Goal: Find specific page/section: Find specific page/section

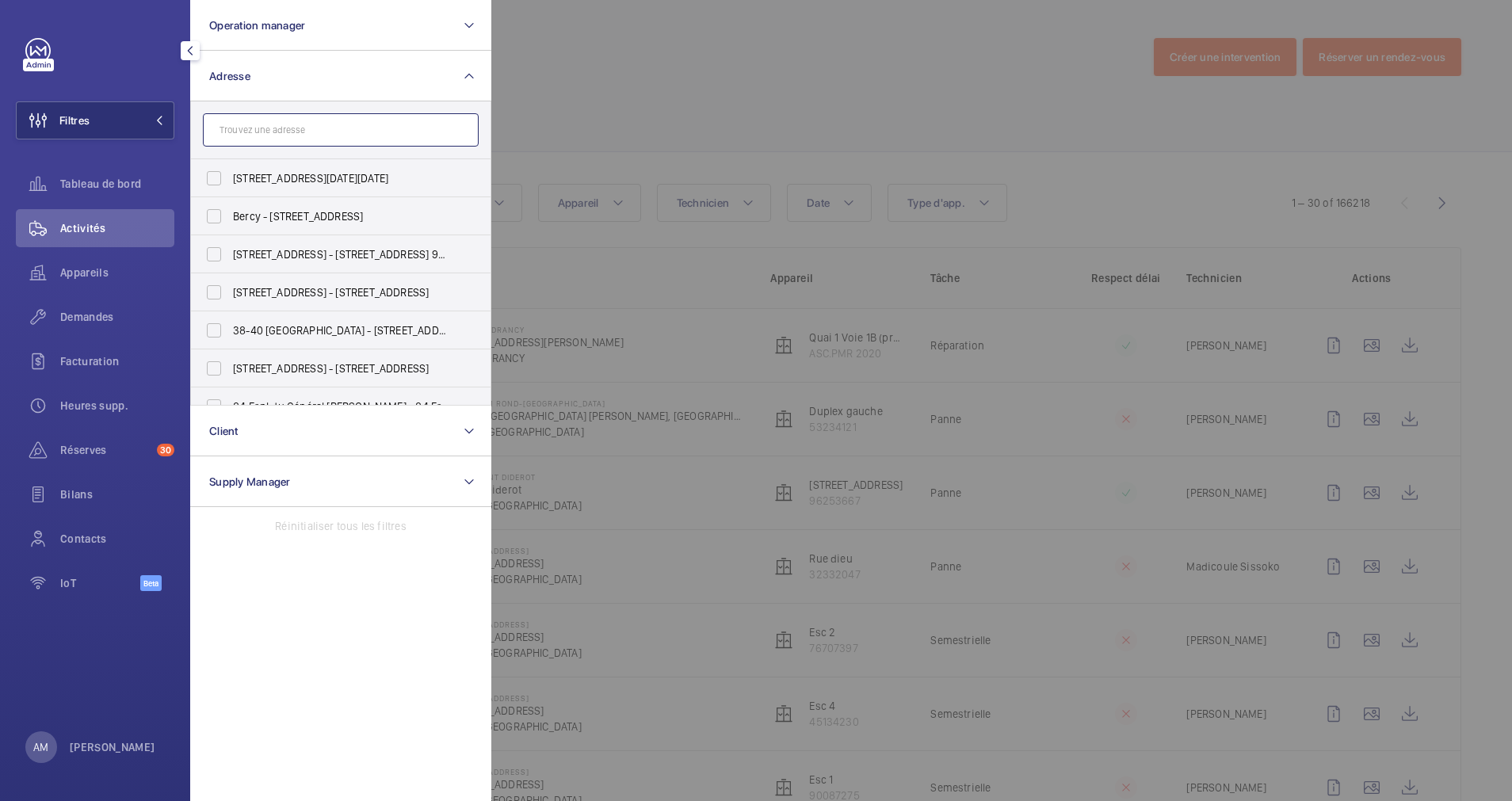
click at [306, 139] on input "text" at bounding box center [341, 130] width 276 height 33
paste input "[STREET_ADDRESS][PERSON_NAME]"
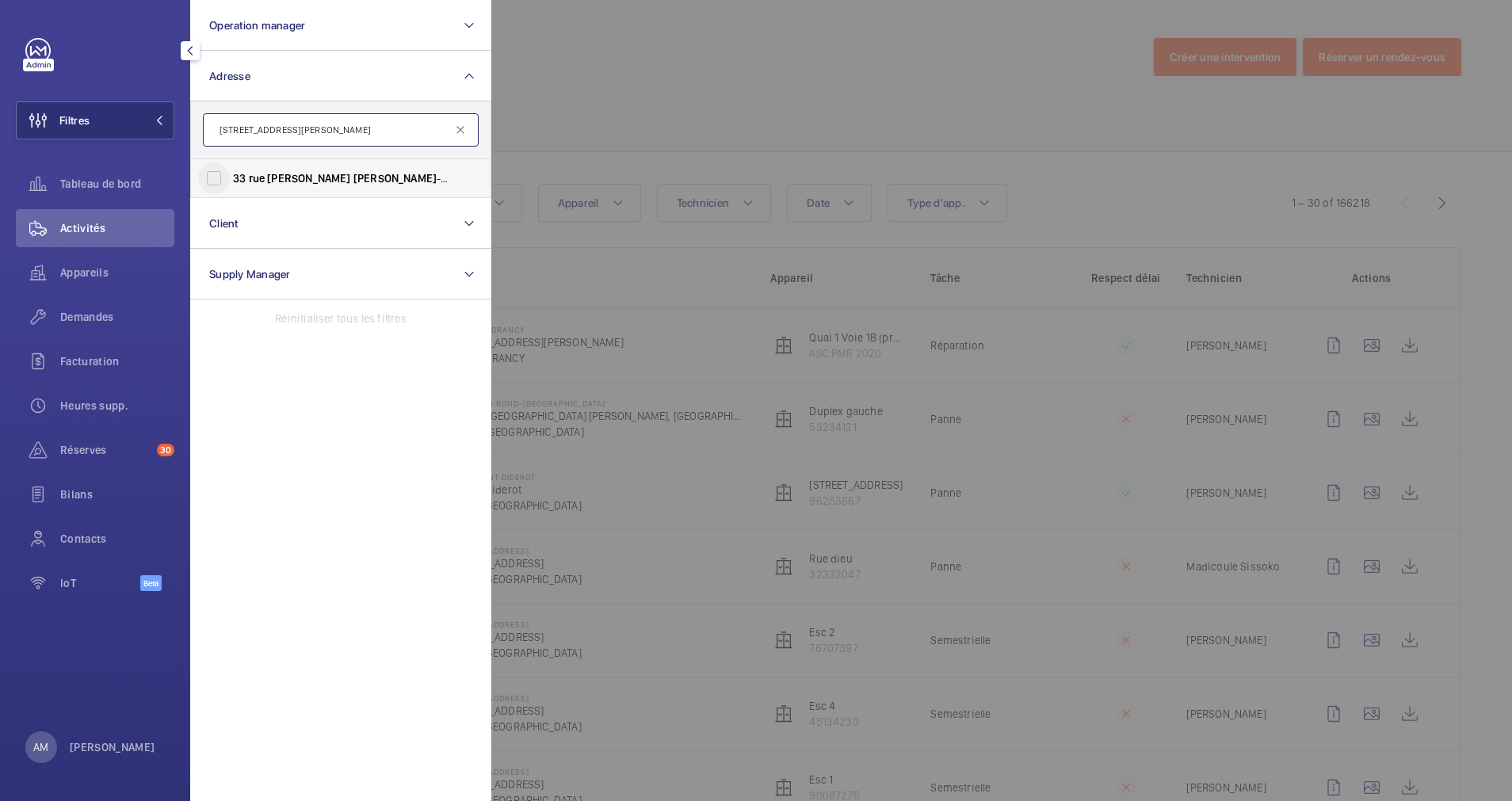
type input "[STREET_ADDRESS][PERSON_NAME]"
click at [212, 174] on input "[STREET_ADDRESS][GEOGRAPHIC_DATA] - [STREET_ADDRESS][PERSON_NAME]" at bounding box center [214, 178] width 32 height 32
checkbox input "true"
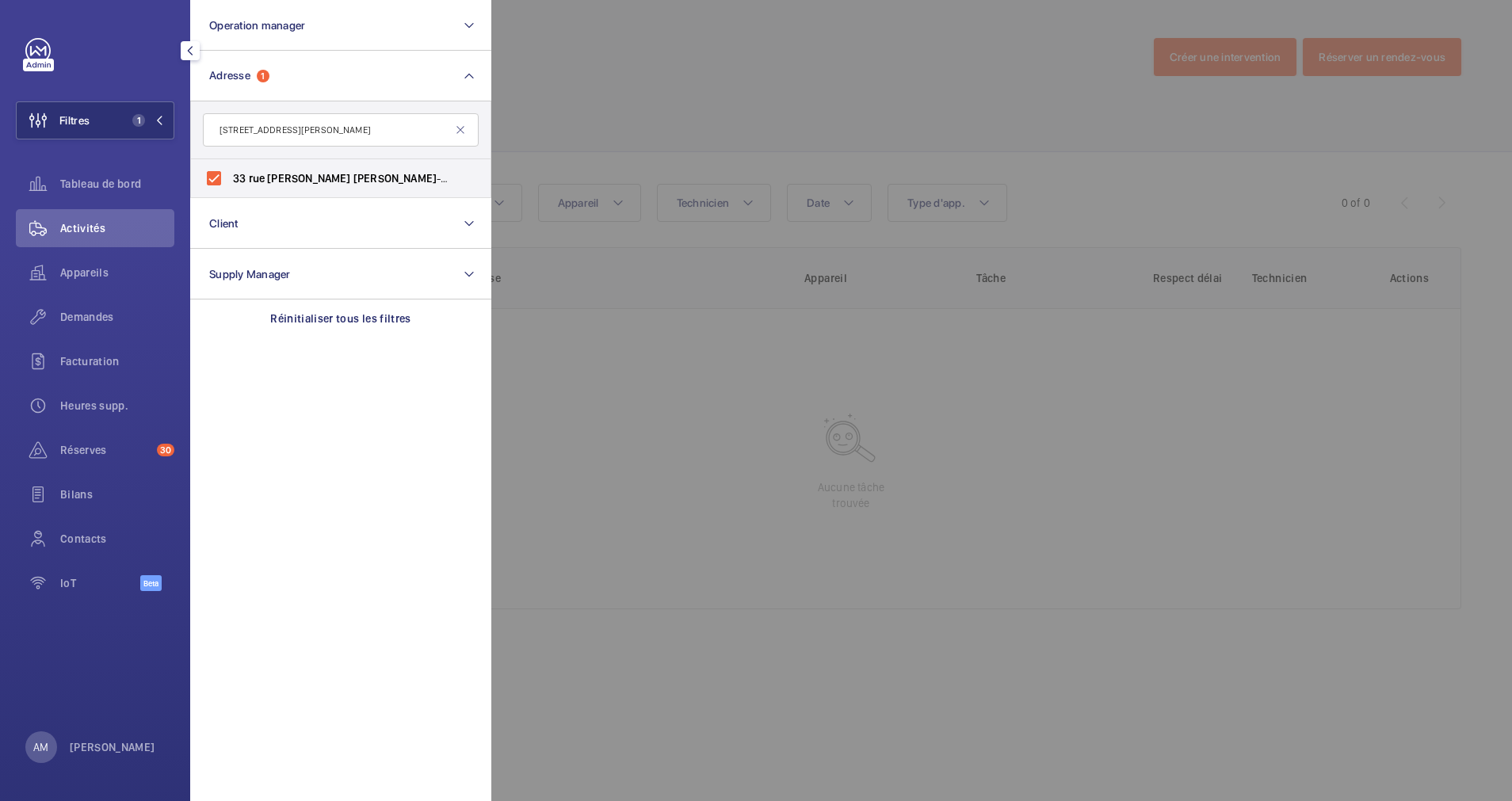
click at [700, 105] on div at bounding box center [1247, 400] width 1512 height 801
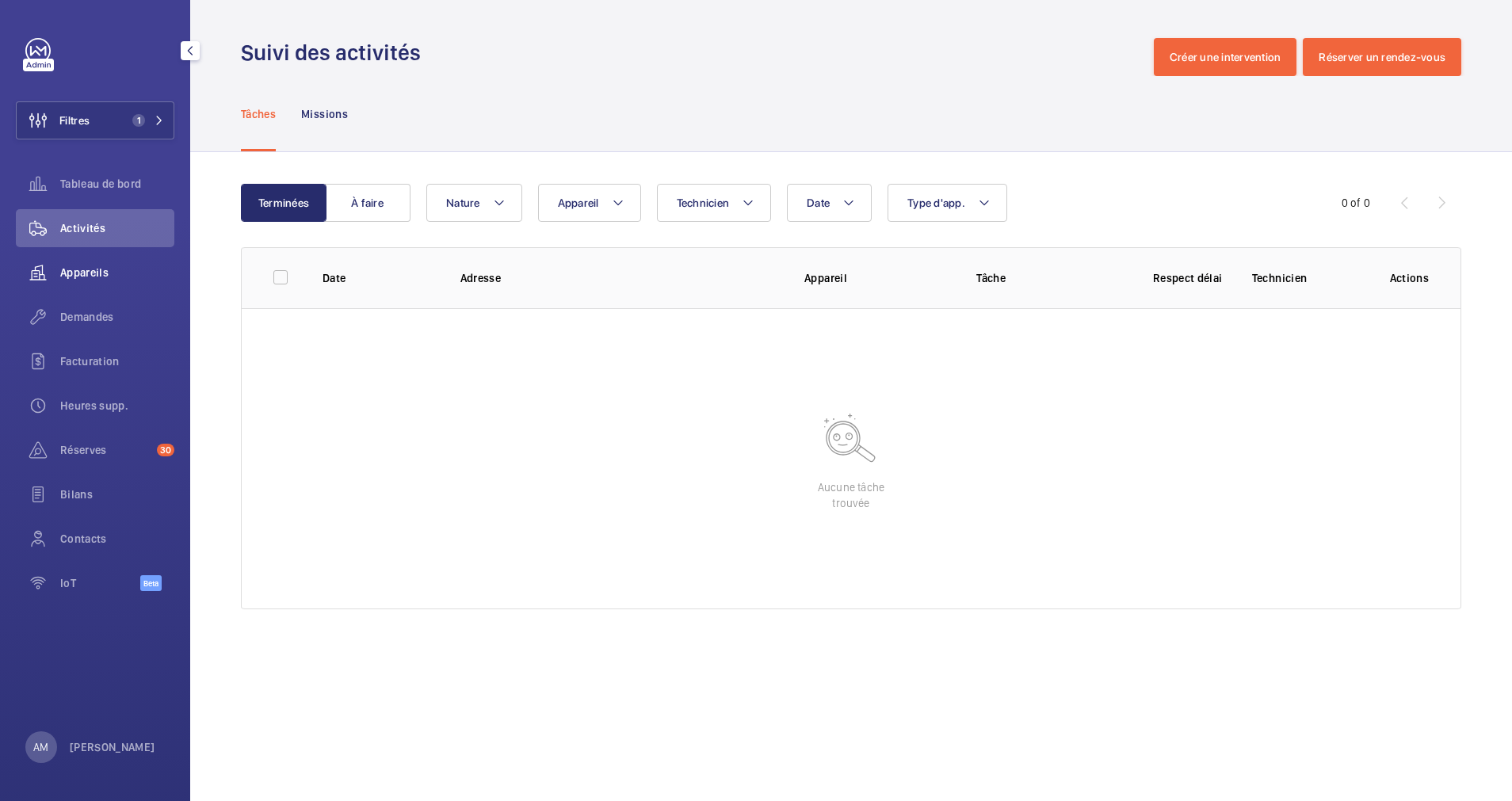
click at [93, 270] on span "Appareils" at bounding box center [117, 273] width 114 height 16
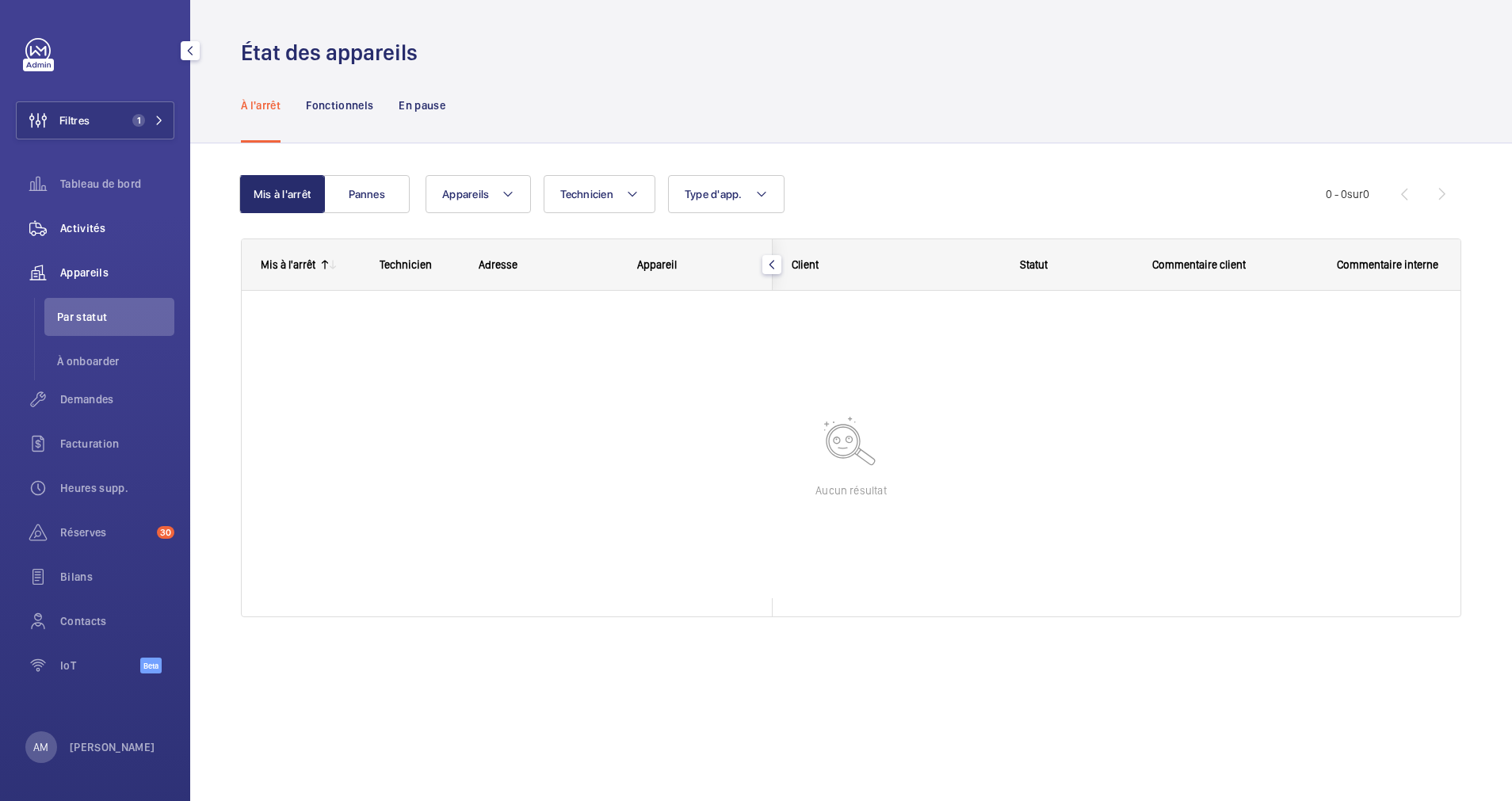
click at [83, 235] on span "Activités" at bounding box center [117, 228] width 114 height 16
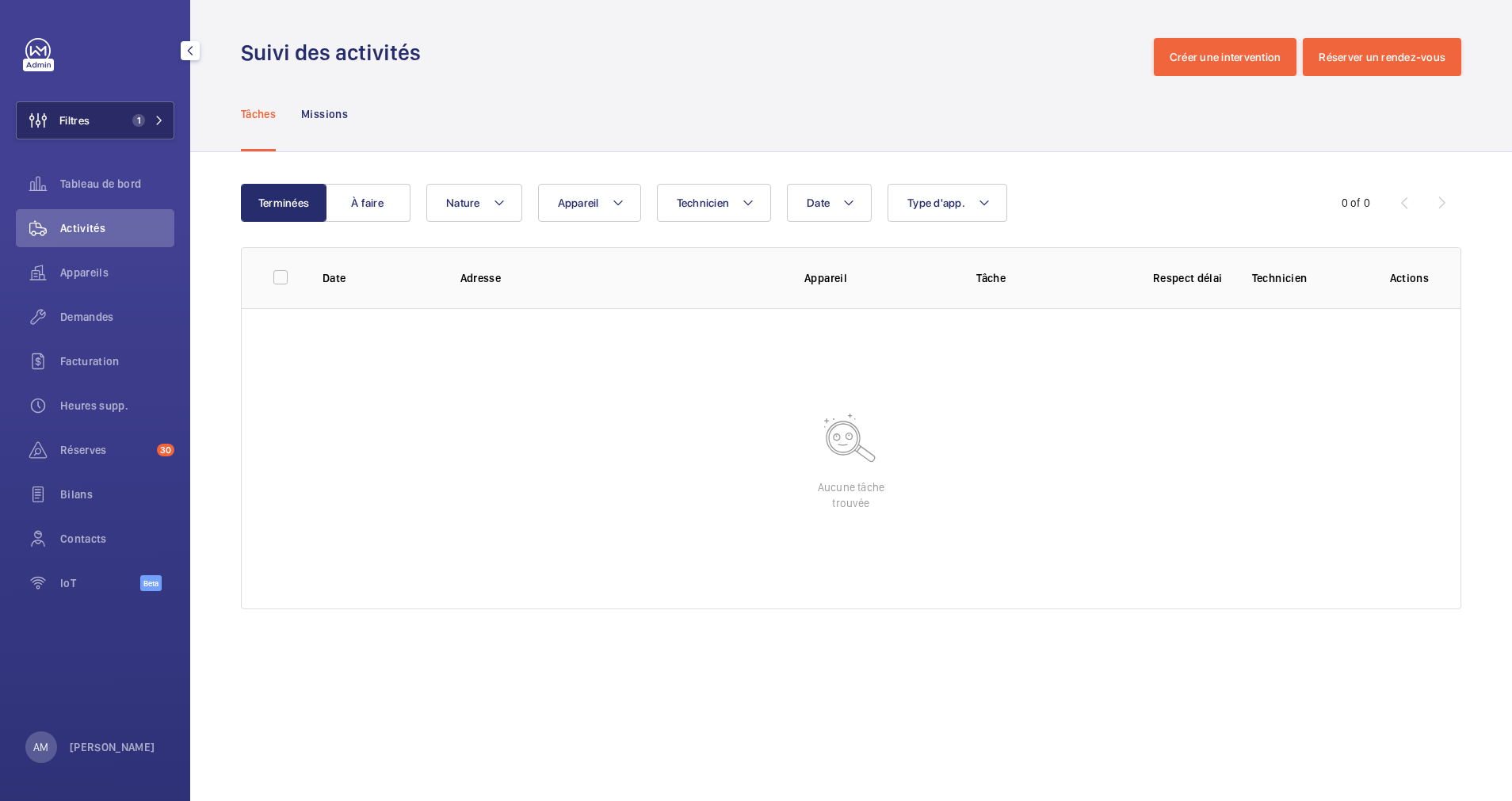
click at [131, 129] on button "Filtres 1" at bounding box center [95, 120] width 158 height 38
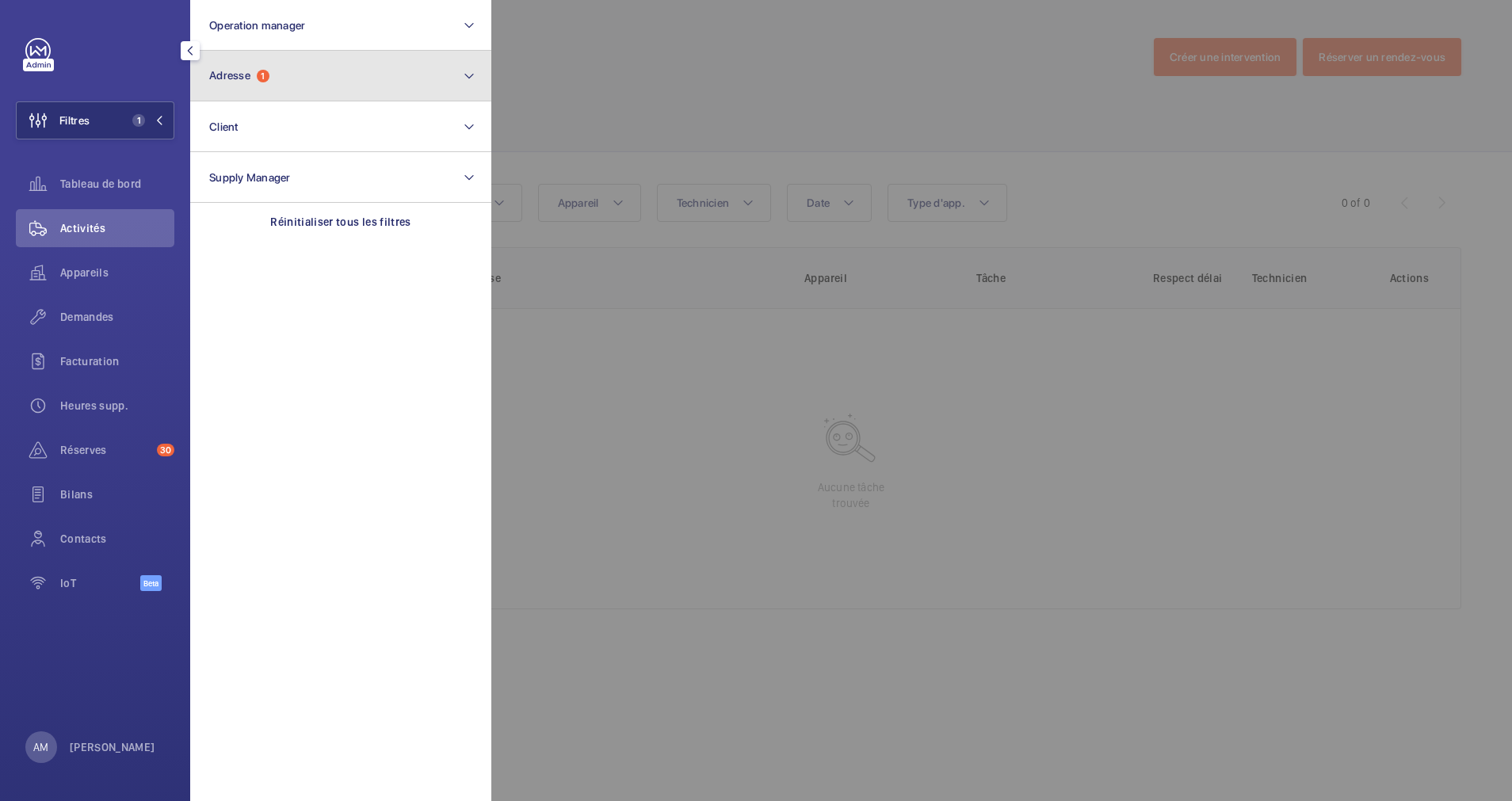
click at [298, 76] on button "Adresse 1" at bounding box center [340, 76] width 301 height 50
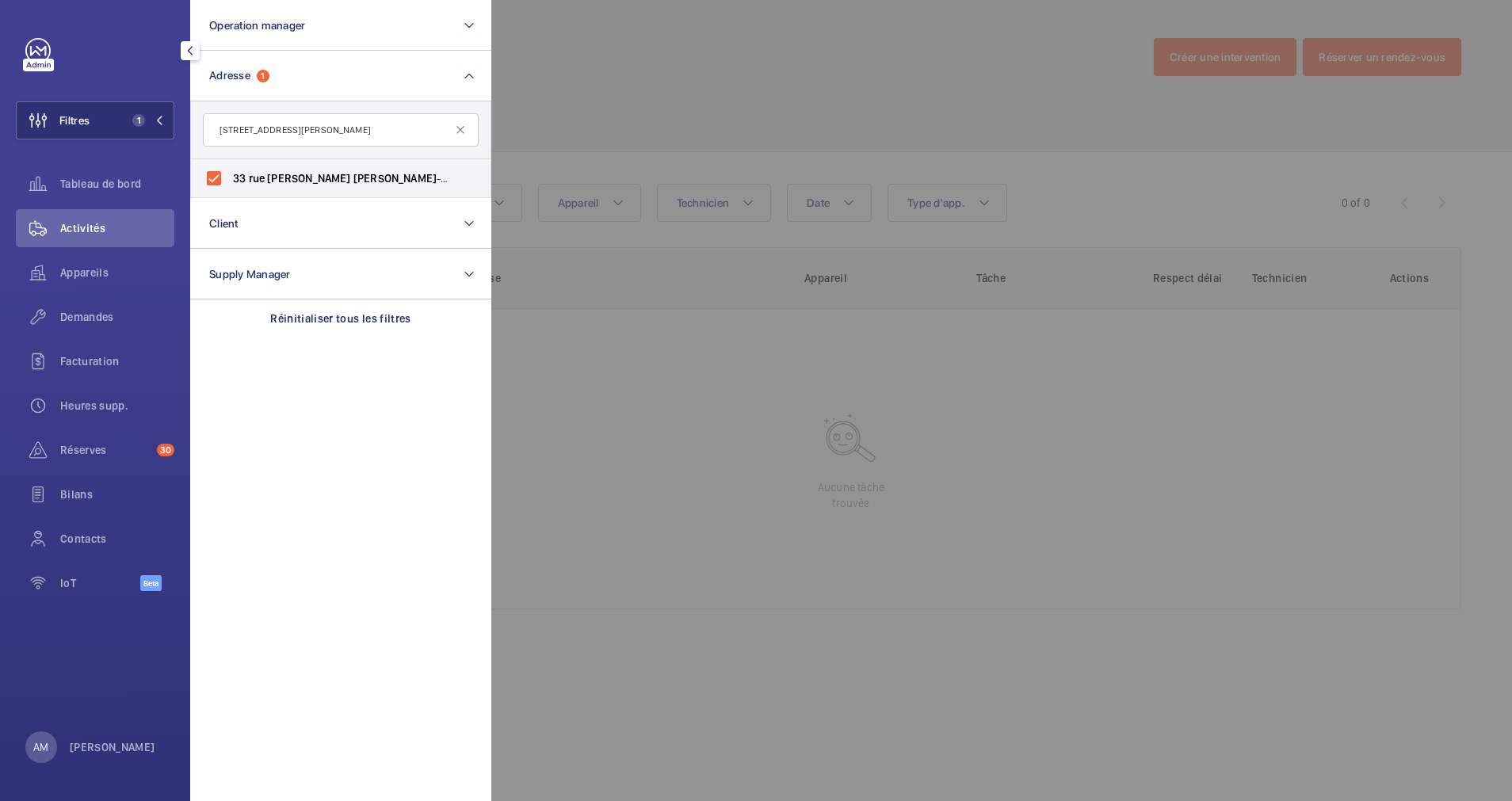
click at [252, 145] on input "[STREET_ADDRESS][PERSON_NAME]" at bounding box center [341, 130] width 276 height 33
type input "33 [PERSON_NAME]"
click at [81, 262] on div "Appareils" at bounding box center [95, 272] width 158 height 38
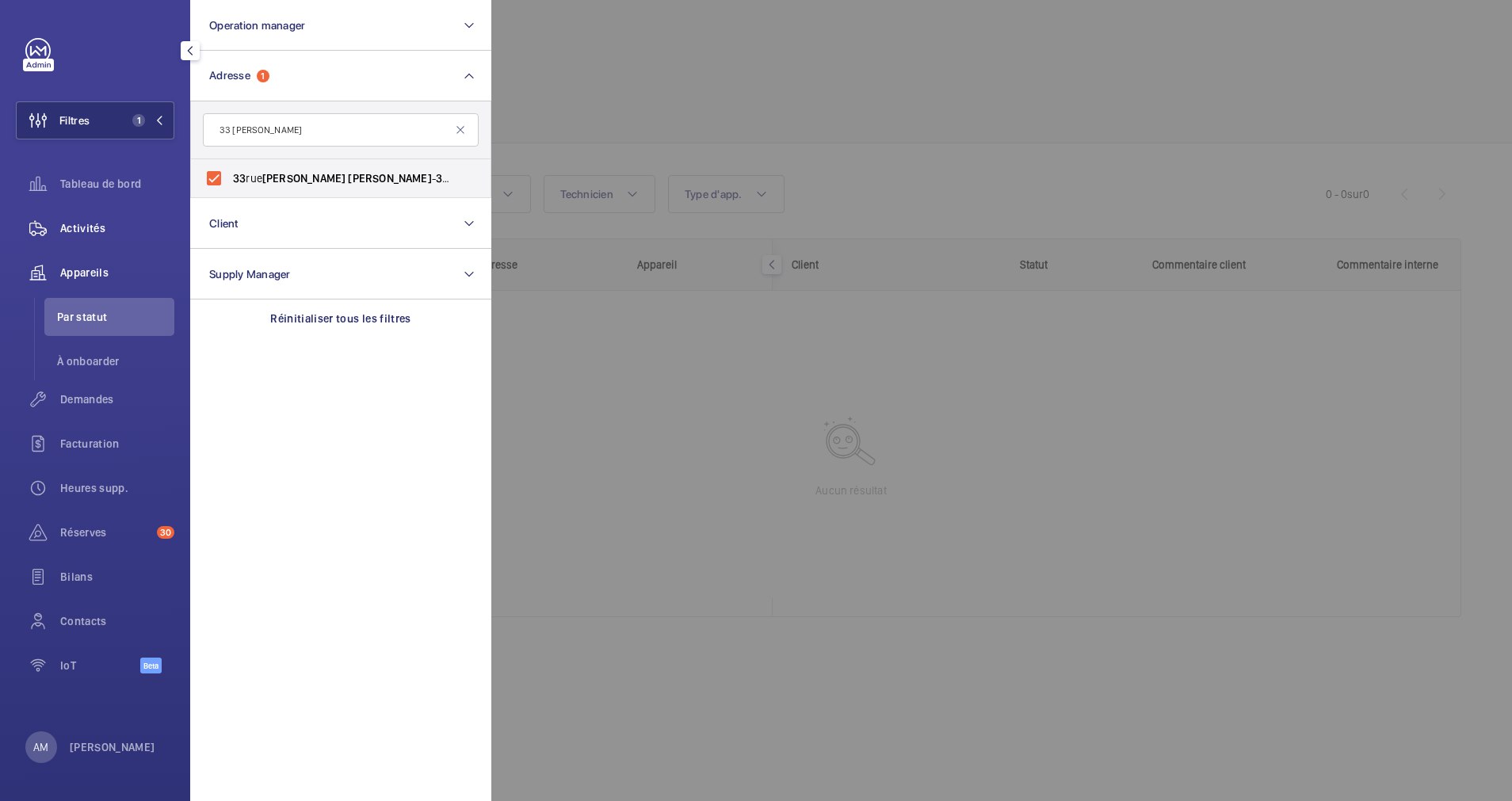
click at [85, 228] on span "Activités" at bounding box center [117, 228] width 114 height 16
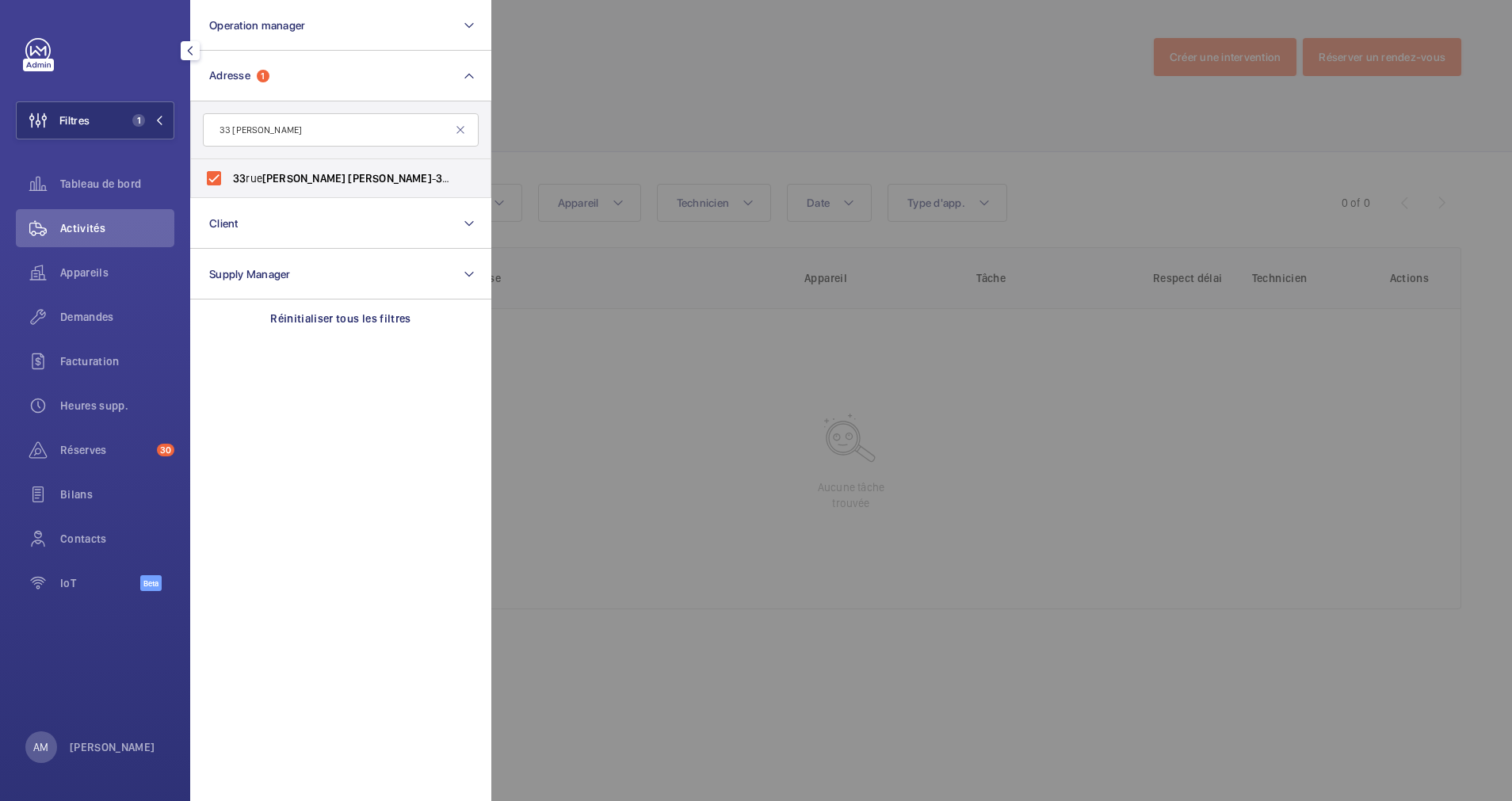
click at [697, 123] on div at bounding box center [1247, 400] width 1512 height 801
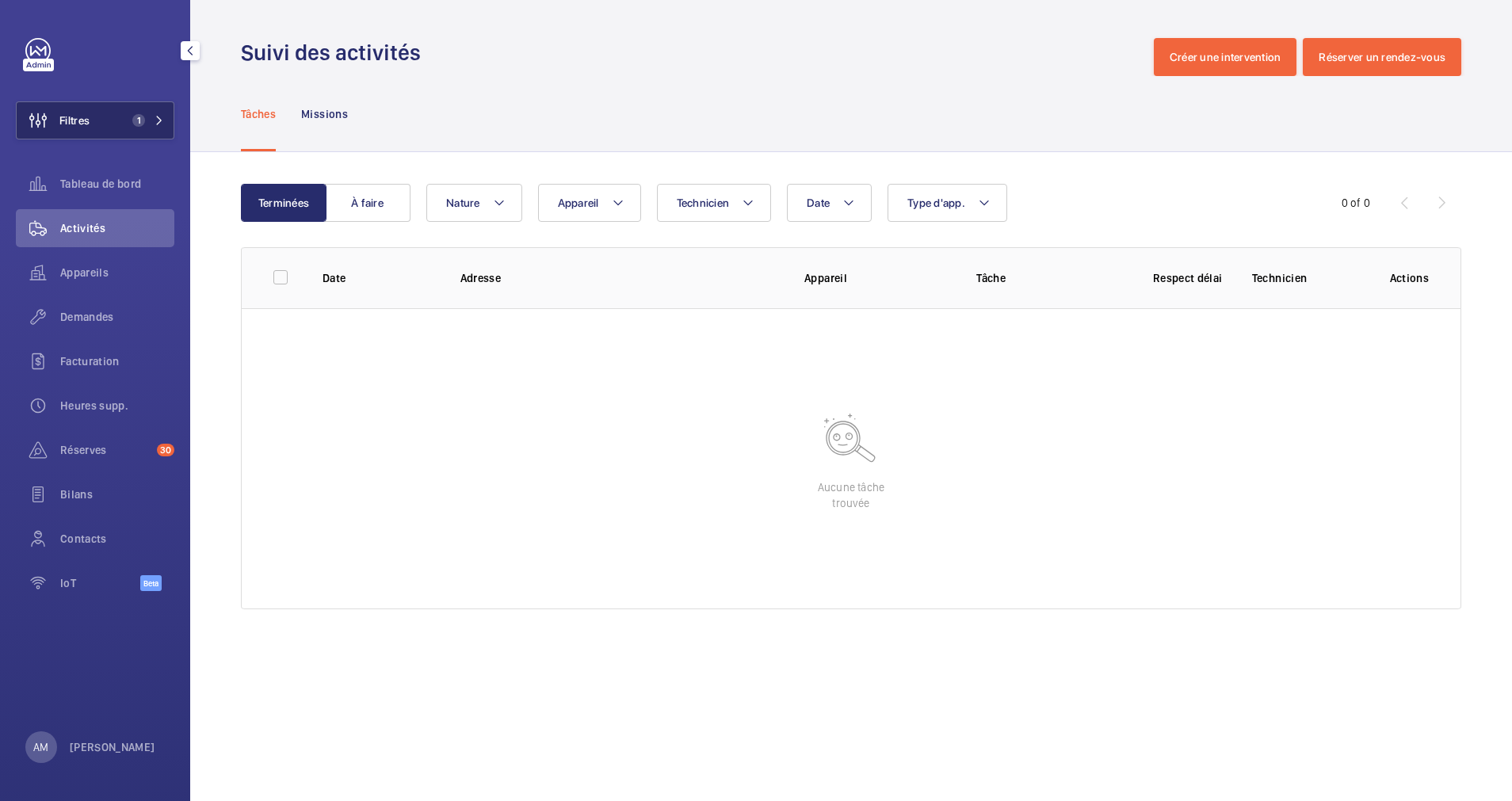
click at [126, 115] on span "1" at bounding box center [135, 120] width 19 height 13
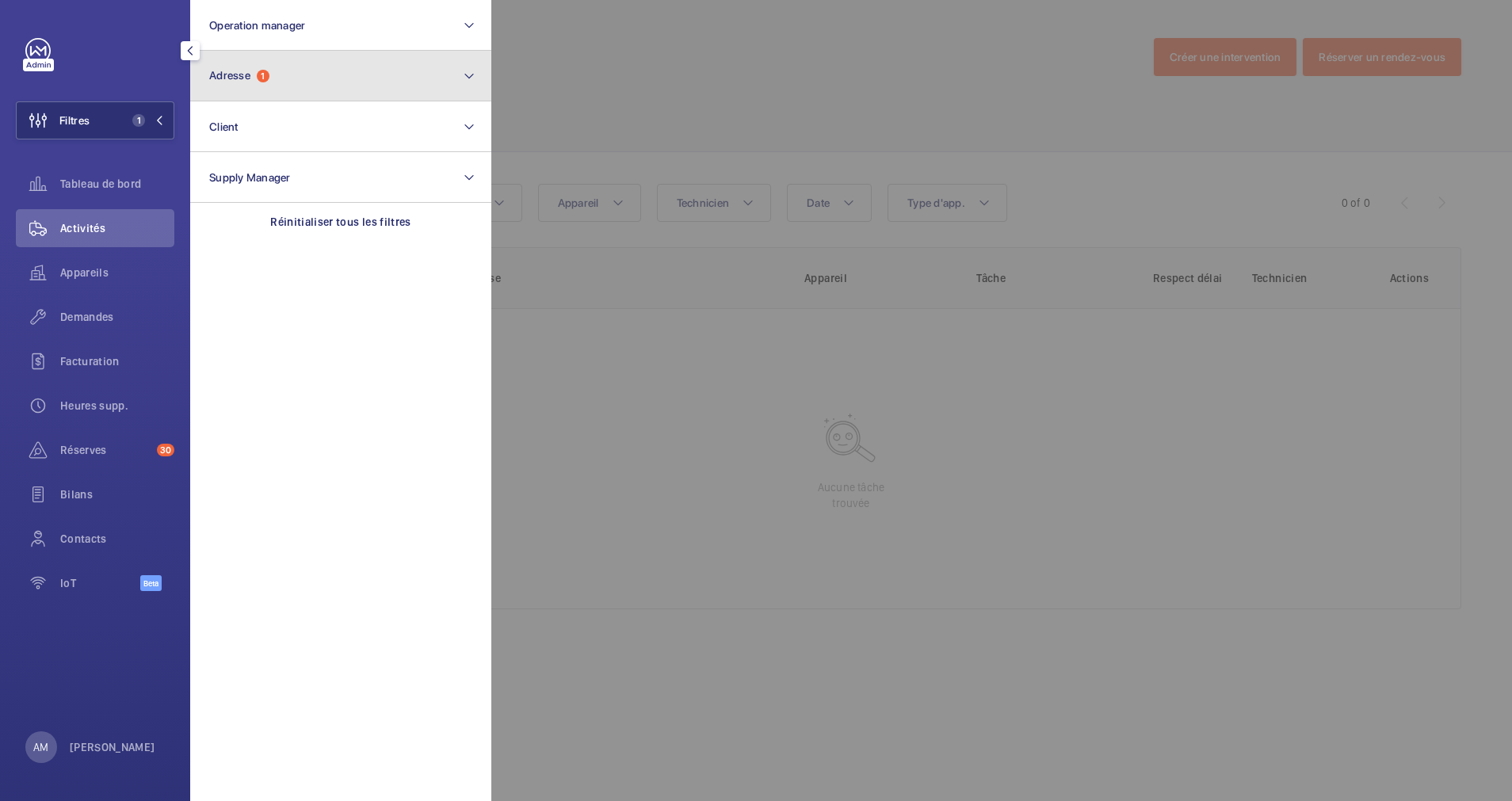
click at [320, 54] on button "Adresse 1" at bounding box center [340, 76] width 301 height 50
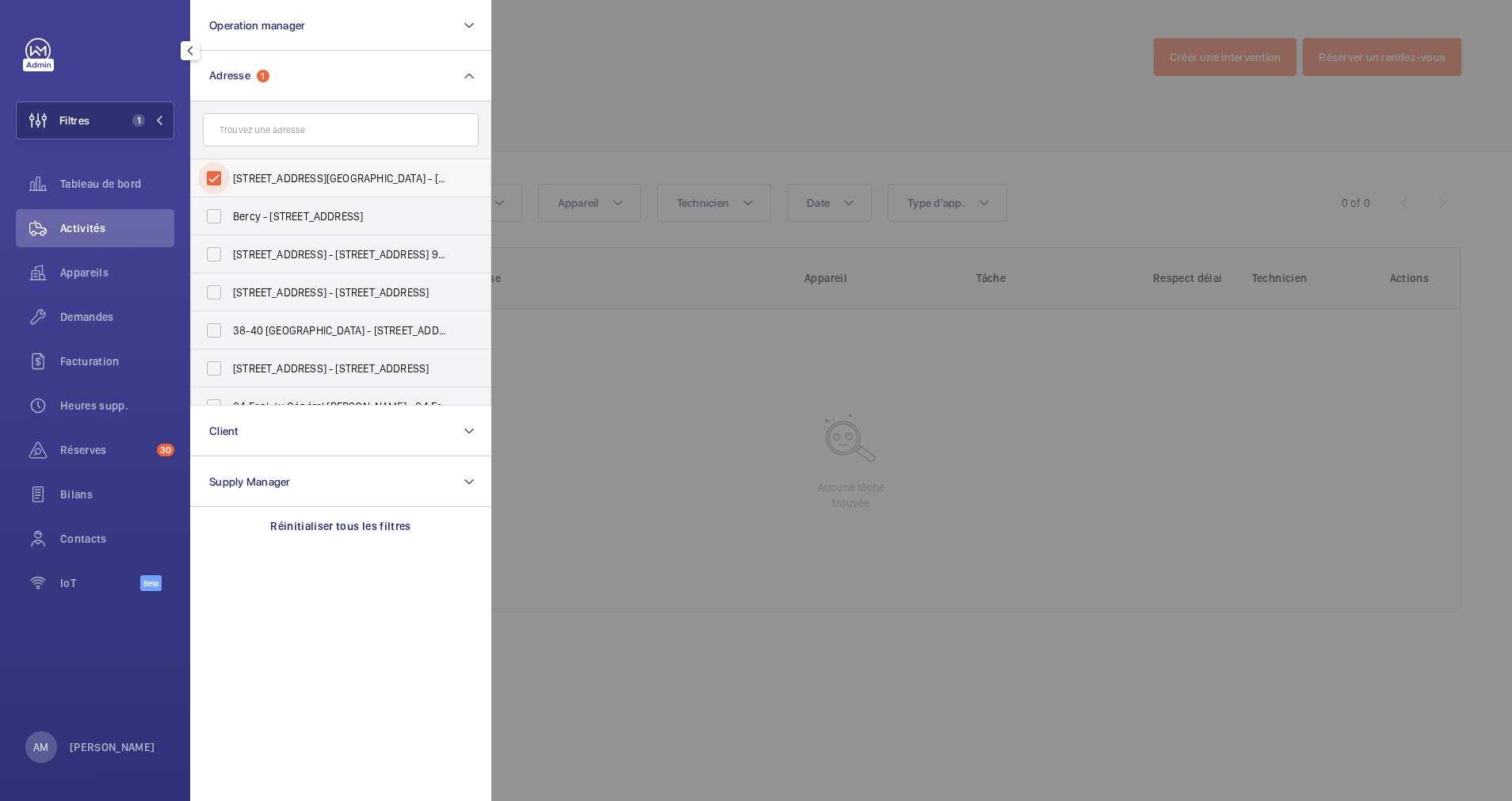
click at [213, 175] on input "[STREET_ADDRESS][GEOGRAPHIC_DATA] - [STREET_ADDRESS][PERSON_NAME]" at bounding box center [214, 178] width 32 height 32
checkbox input "false"
click at [616, 142] on div at bounding box center [1247, 400] width 1512 height 801
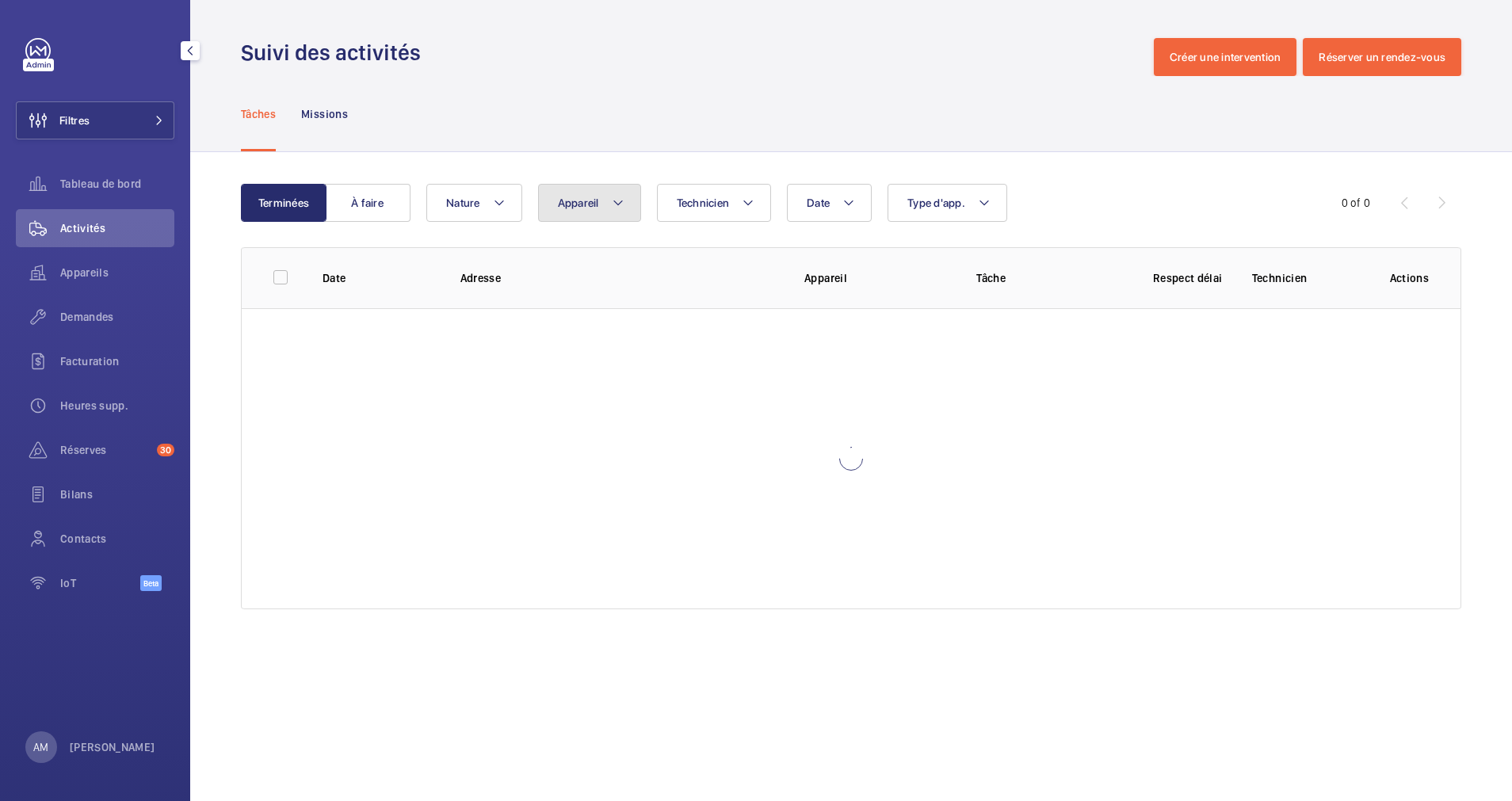
click at [625, 210] on button "Appareil" at bounding box center [589, 202] width 103 height 38
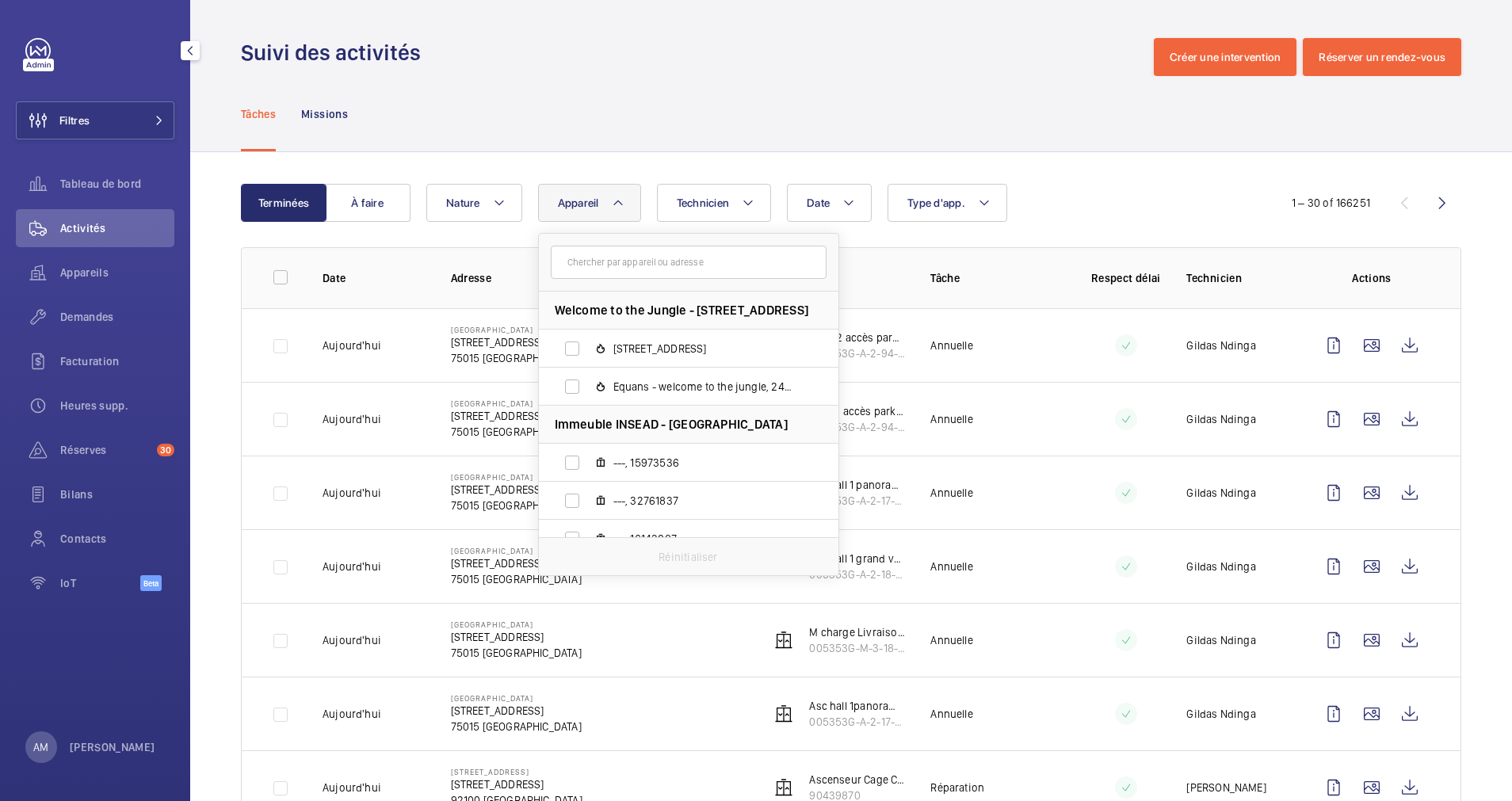
click at [603, 263] on input "text" at bounding box center [689, 262] width 276 height 33
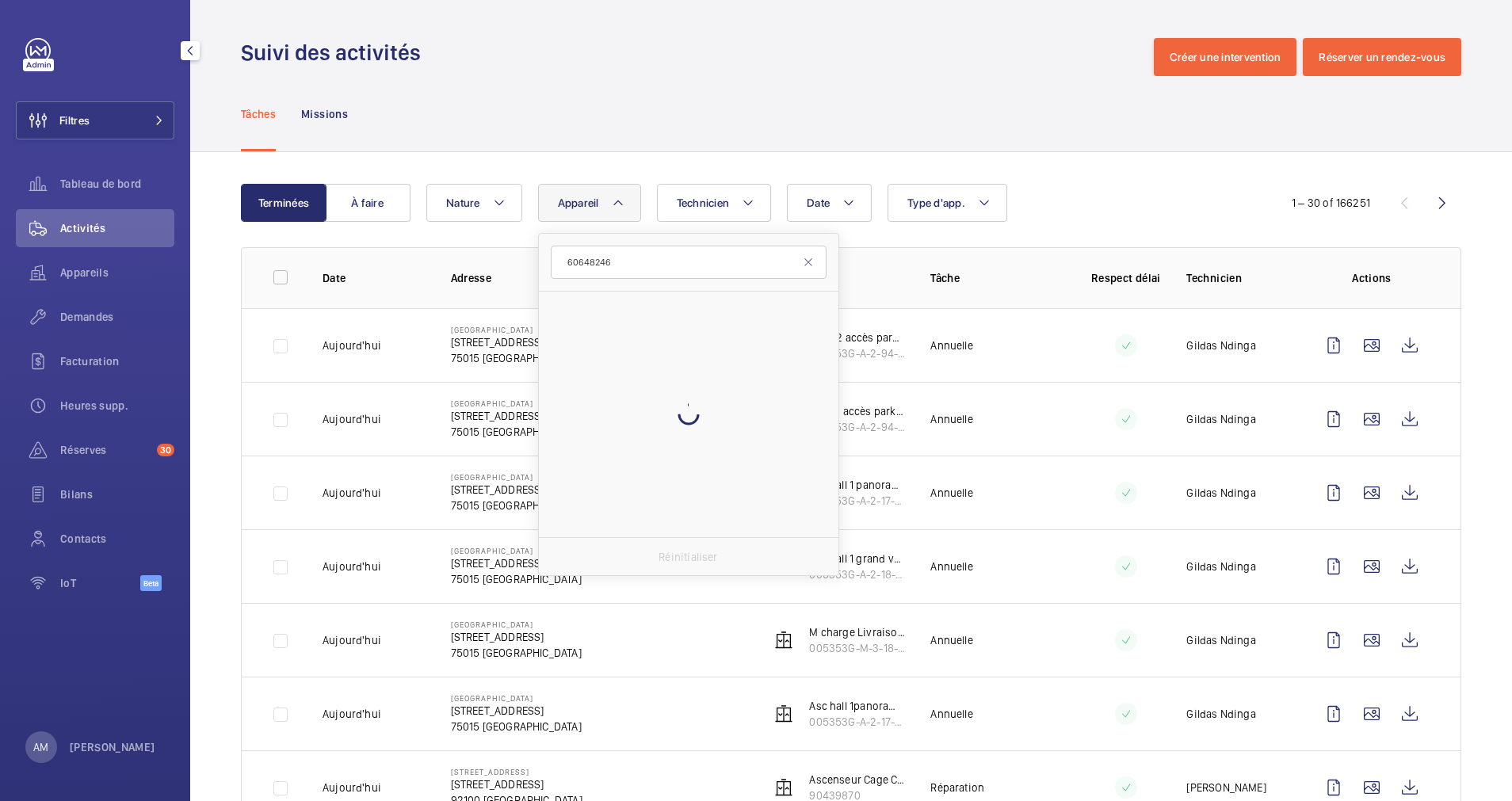
type input "60648246"
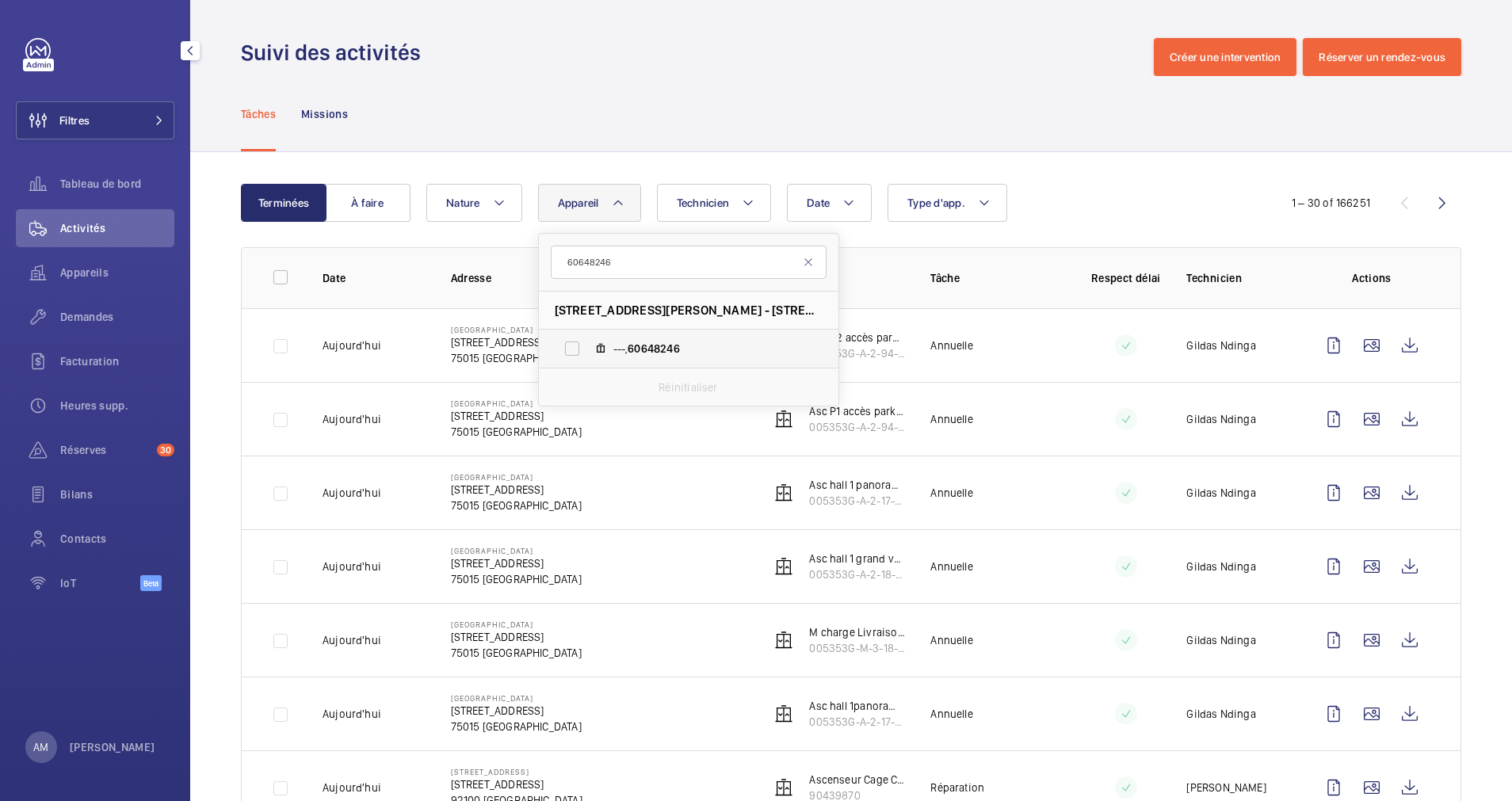
click at [631, 342] on span "60648246" at bounding box center [653, 349] width 51 height 13
click at [588, 342] on input "---, 60648246" at bounding box center [572, 349] width 32 height 32
checkbox input "true"
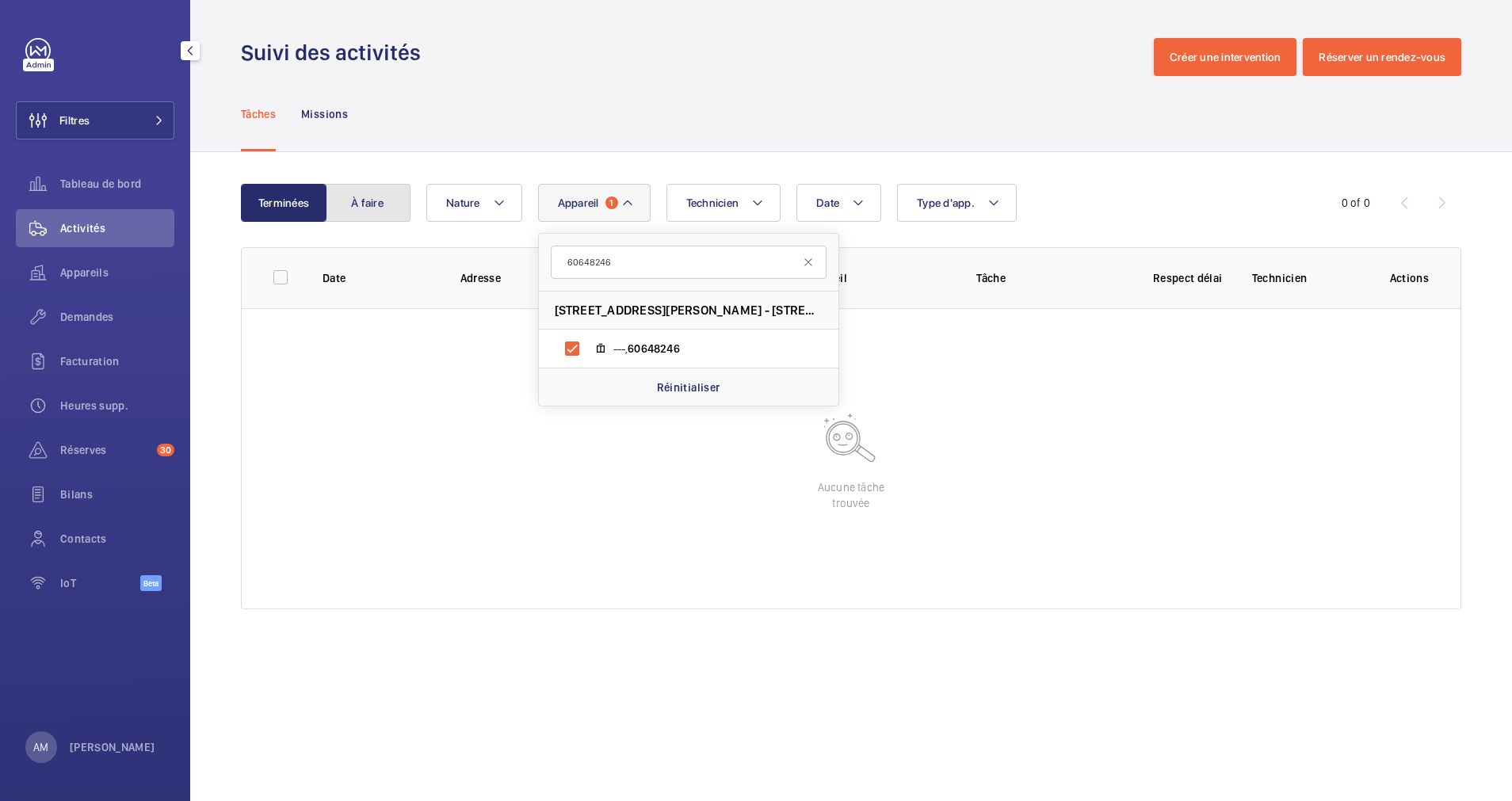
click at [374, 208] on button "À faire" at bounding box center [367, 202] width 85 height 38
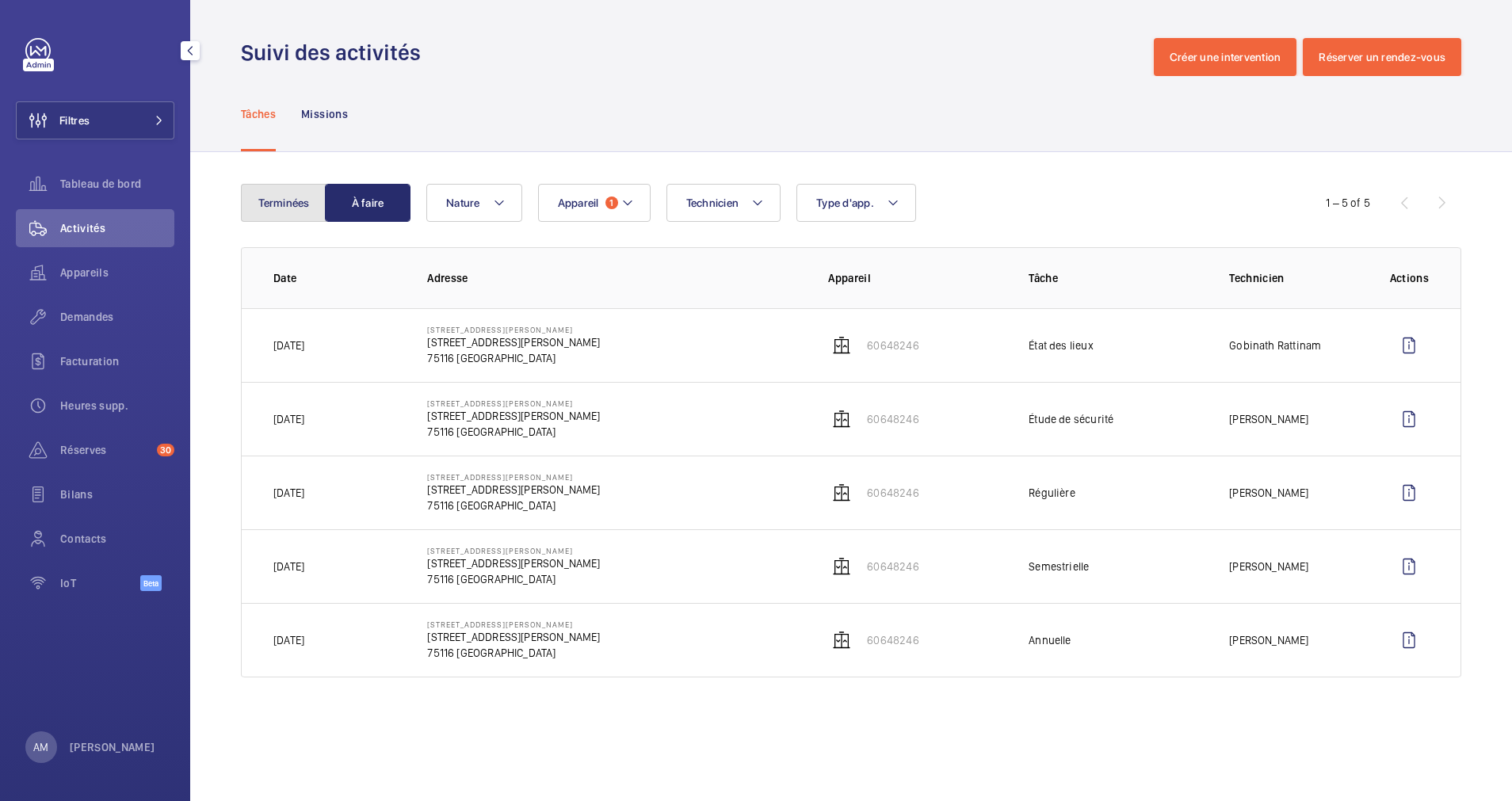
click at [287, 199] on button "Terminées" at bounding box center [283, 202] width 85 height 38
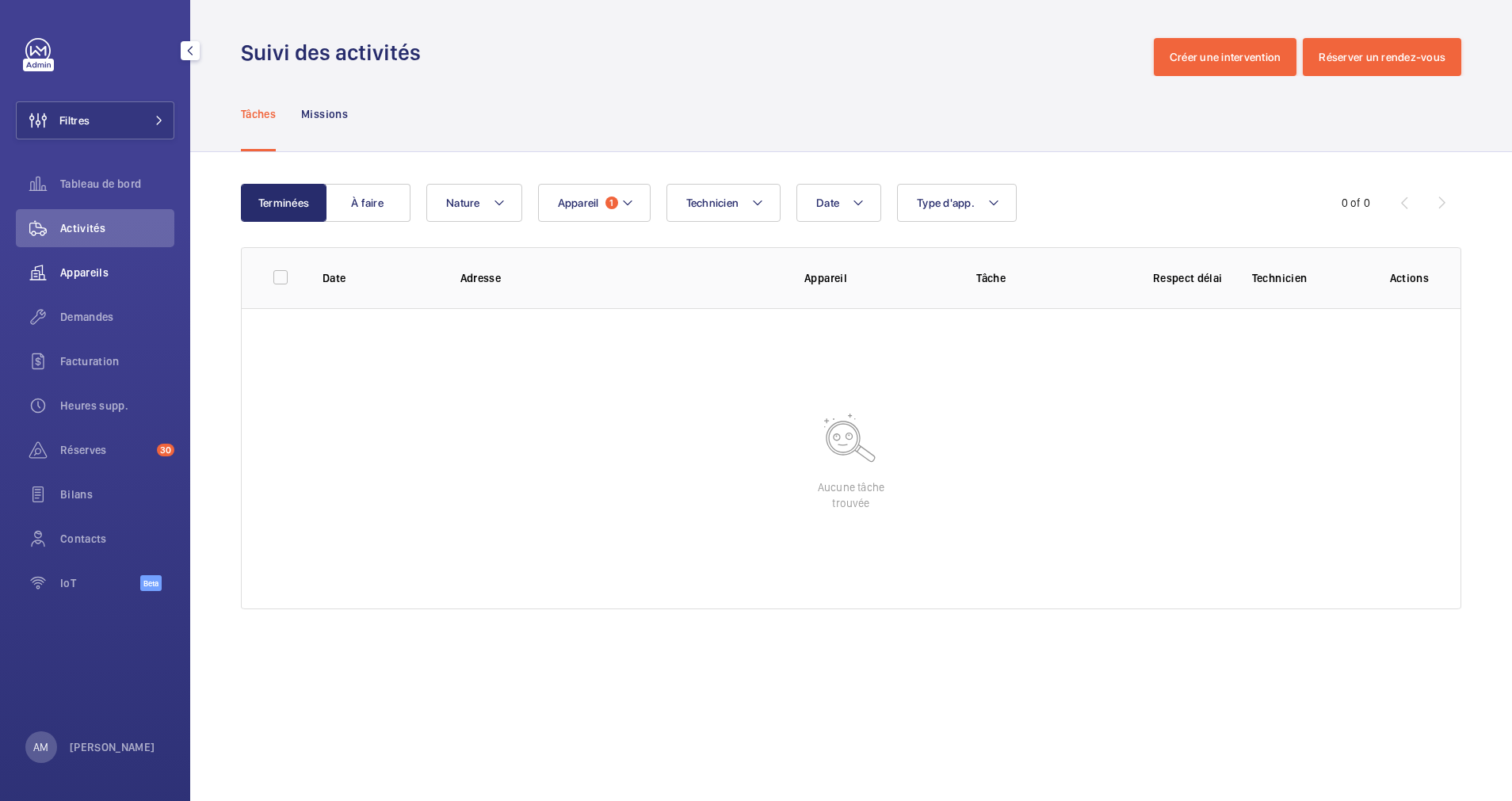
click at [84, 272] on span "Appareils" at bounding box center [117, 273] width 114 height 16
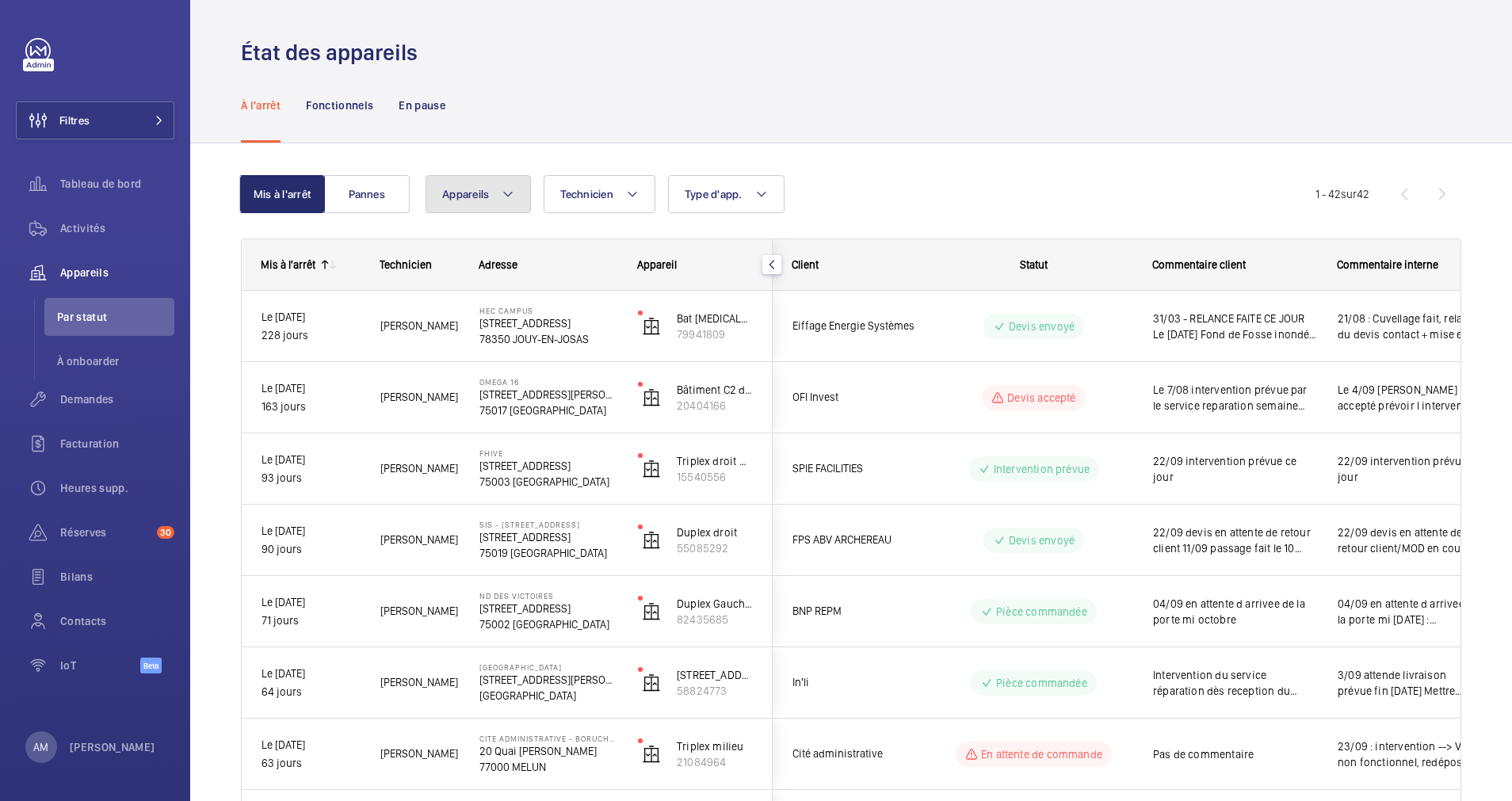
click at [486, 196] on span "Appareils" at bounding box center [465, 194] width 47 height 13
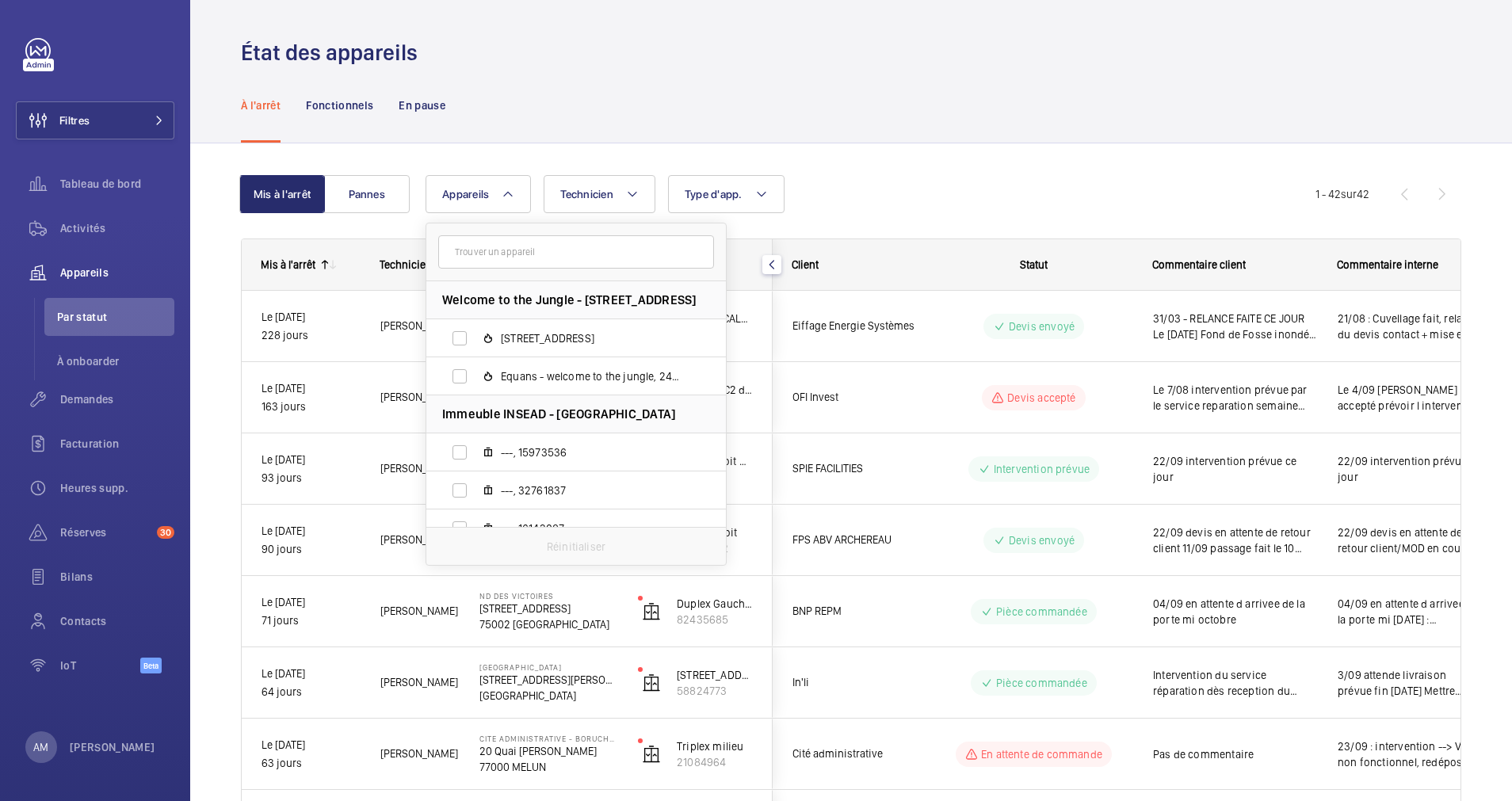
click at [527, 251] on input "text" at bounding box center [577, 252] width 276 height 33
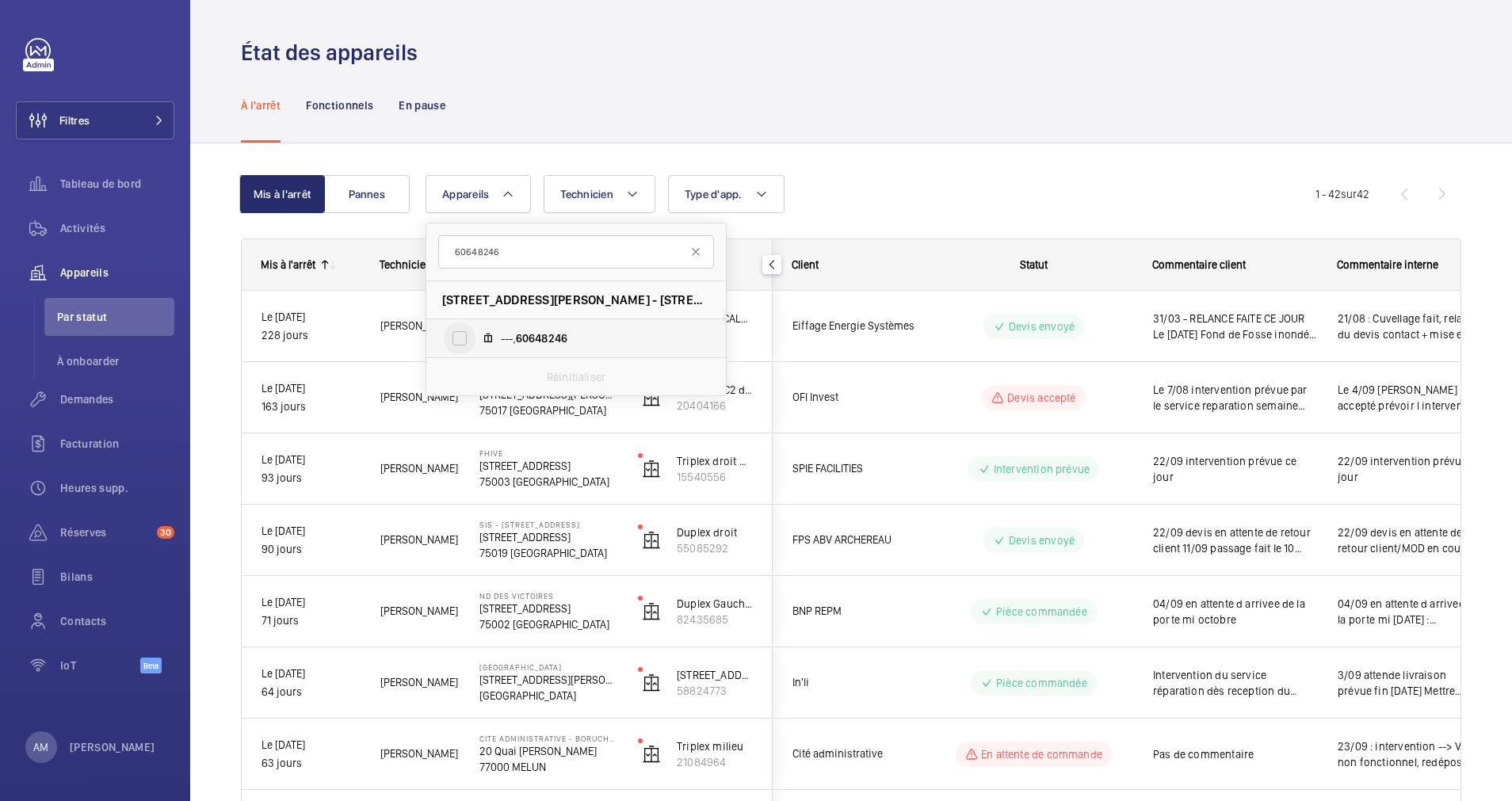
type input "60648246"
click at [469, 338] on input "---, 60648246" at bounding box center [459, 338] width 32 height 32
checkbox input "true"
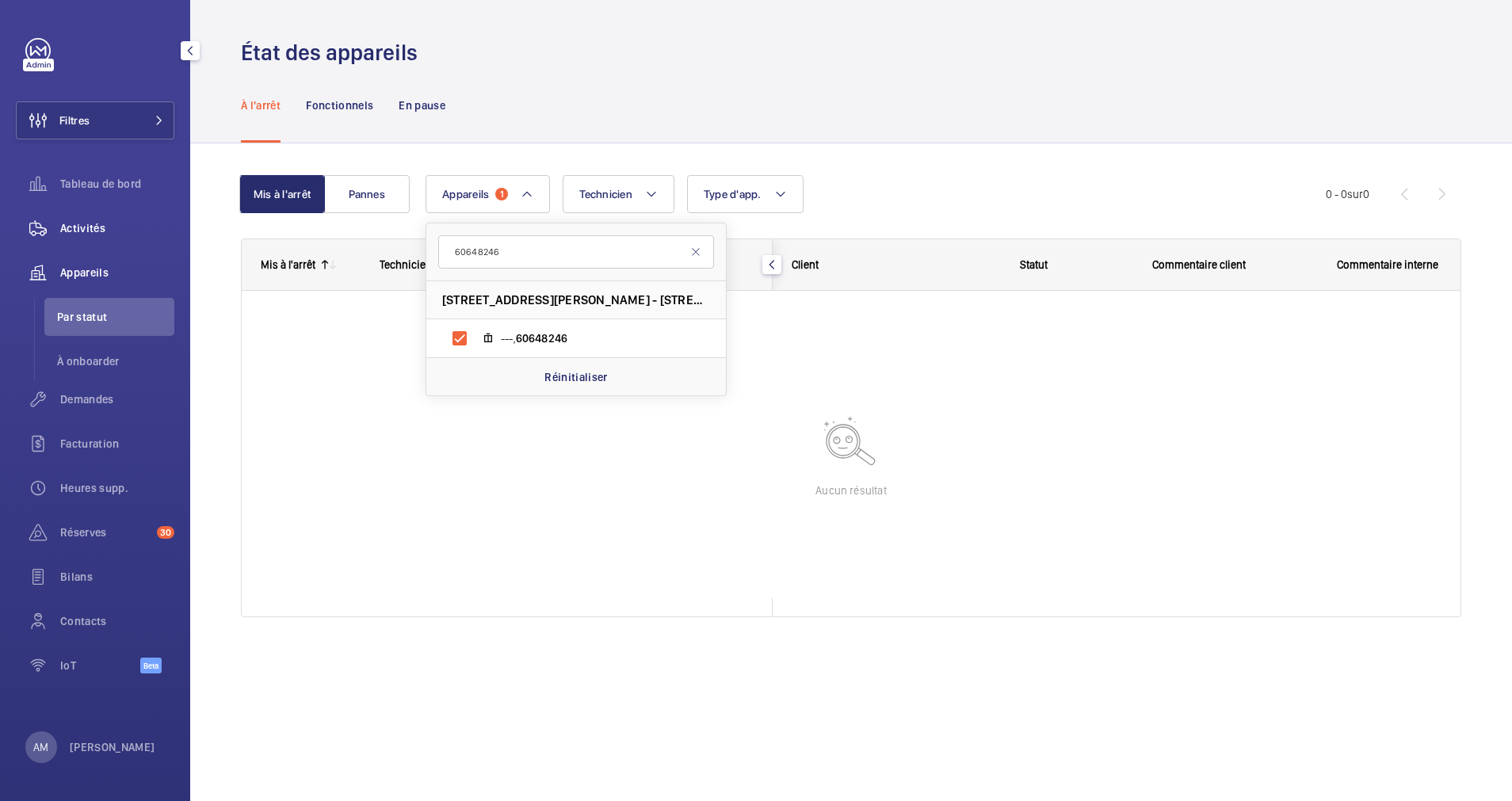
click at [84, 215] on div "Activités" at bounding box center [95, 228] width 158 height 38
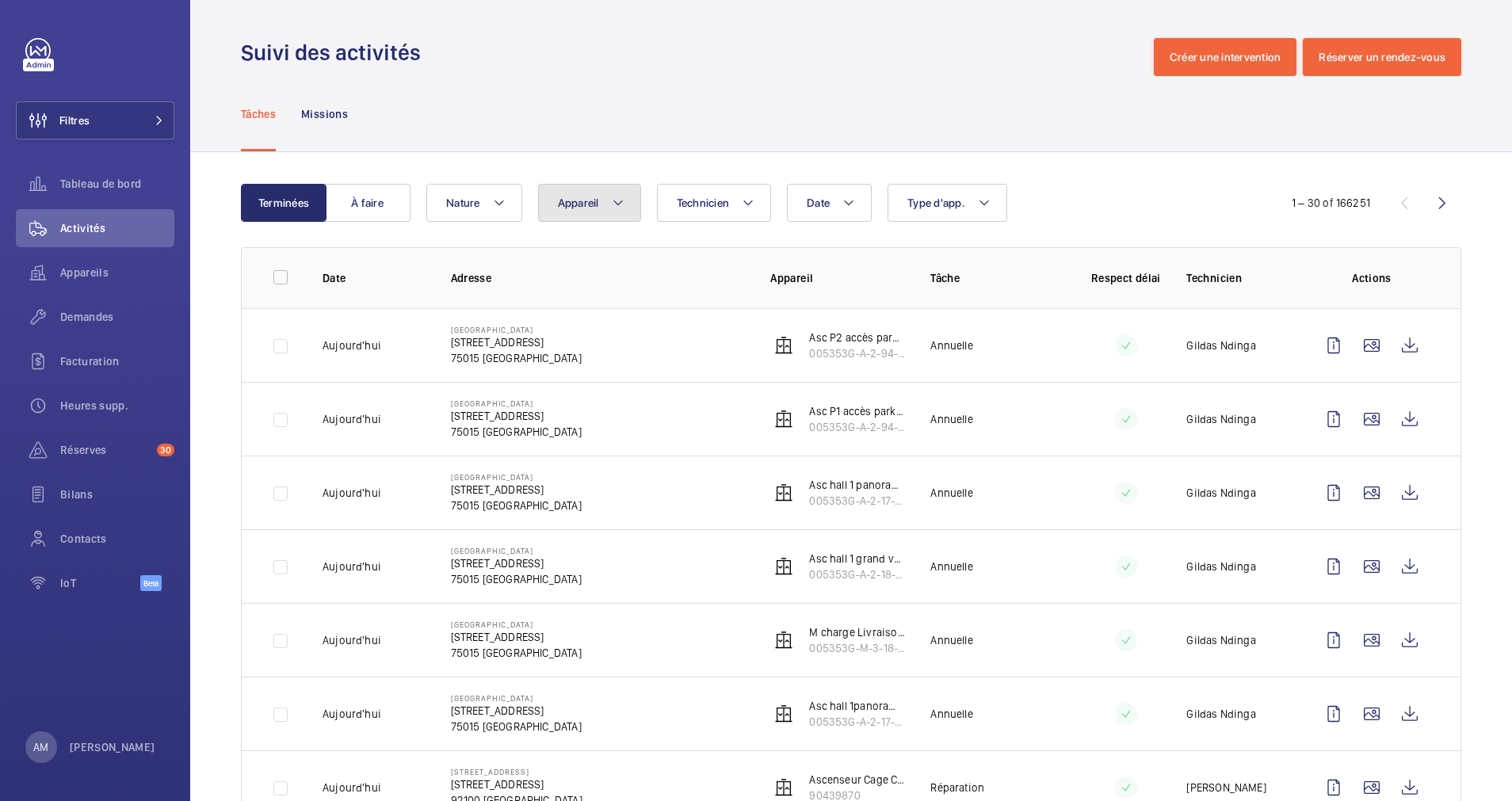
click at [620, 202] on mat-icon at bounding box center [618, 202] width 13 height 19
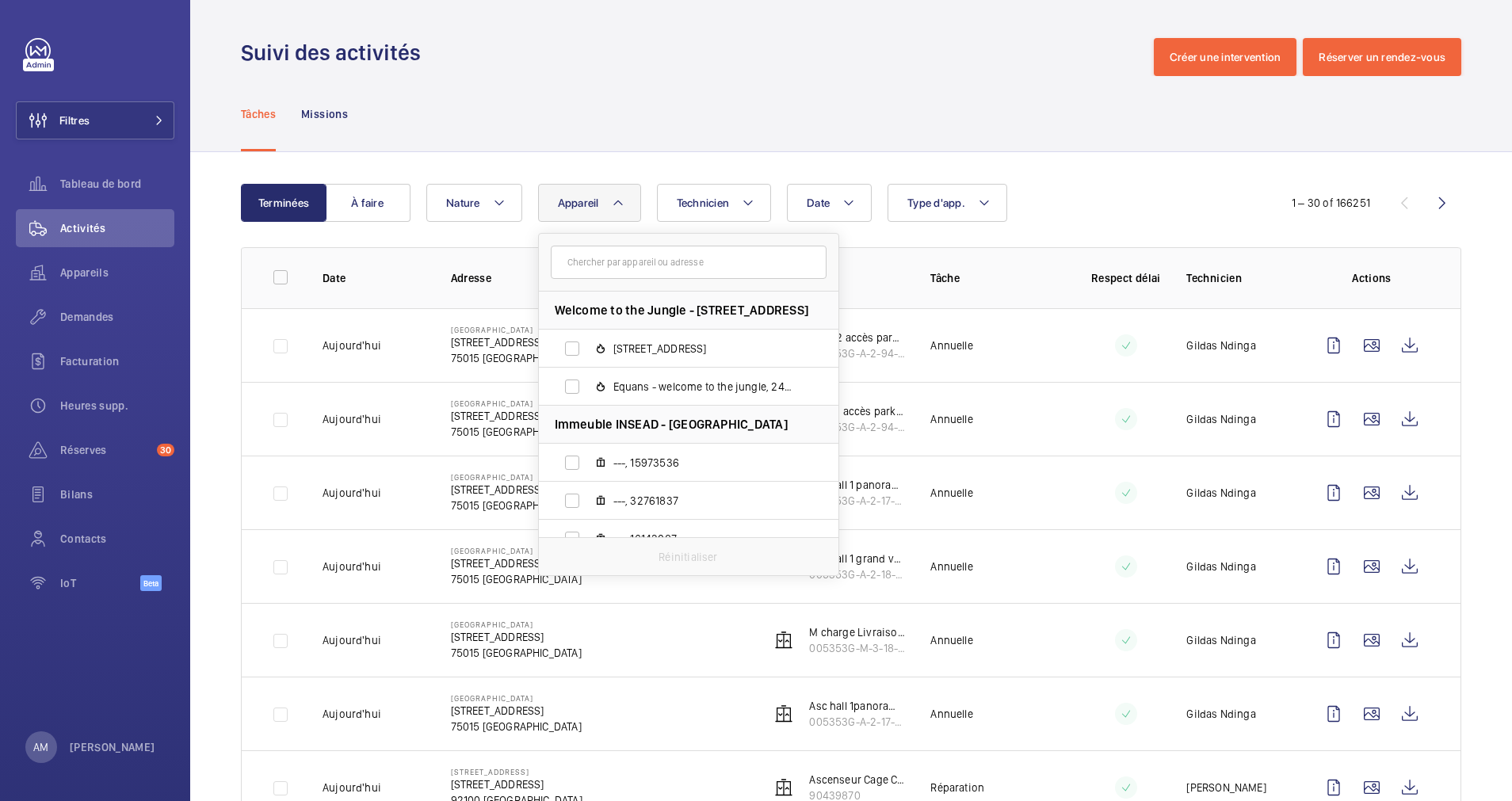
click at [597, 258] on input "text" at bounding box center [689, 262] width 276 height 33
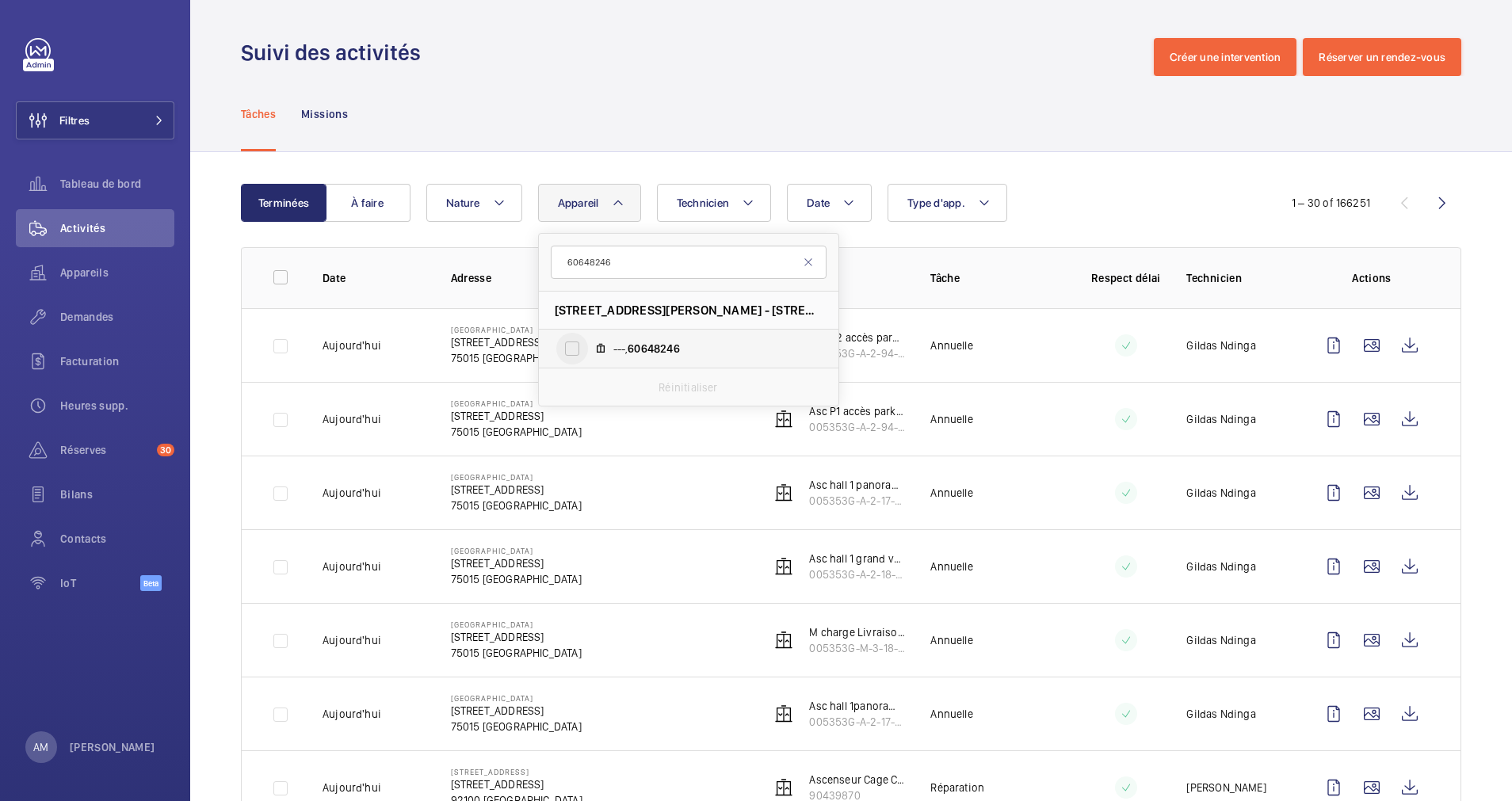
type input "60648246"
click at [577, 344] on input "---, 60648246" at bounding box center [572, 349] width 32 height 32
checkbox input "true"
